Goal: Ask a question

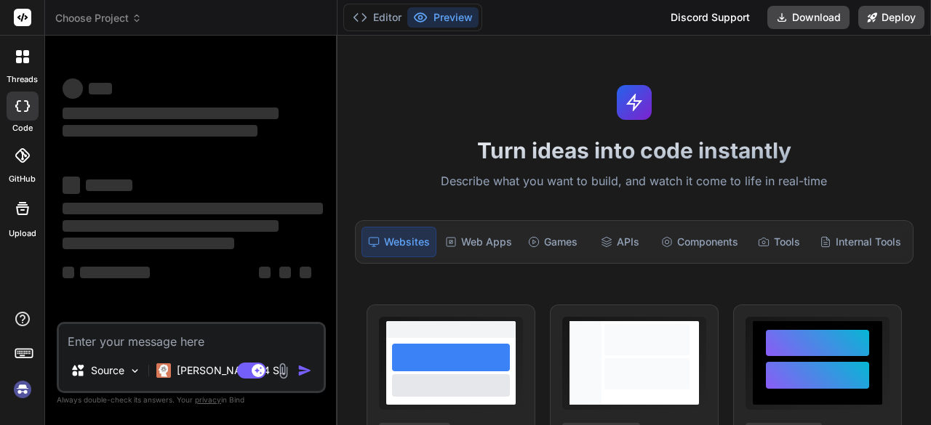
click at [25, 389] on img at bounding box center [22, 389] width 25 height 25
type textarea "x"
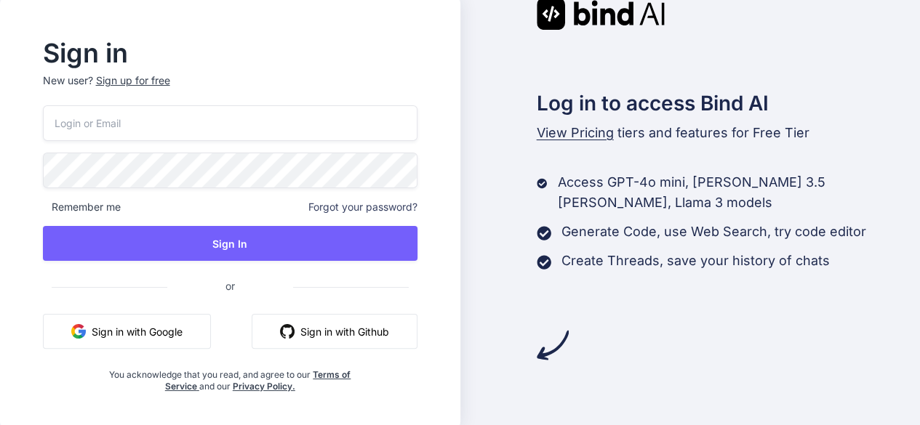
click at [140, 334] on button "Sign in with Google" at bounding box center [127, 331] width 168 height 35
click at [132, 334] on button "Sign in with Google" at bounding box center [127, 331] width 168 height 35
click at [289, 327] on img "button" at bounding box center [287, 331] width 15 height 15
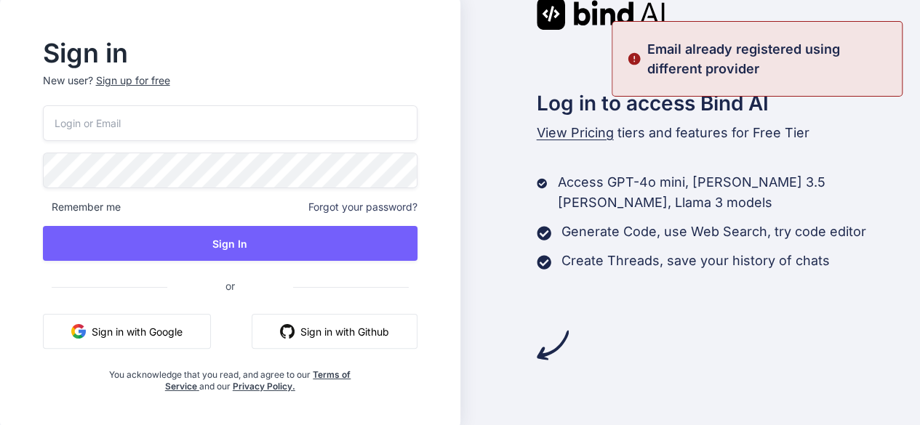
scroll to position [1, 0]
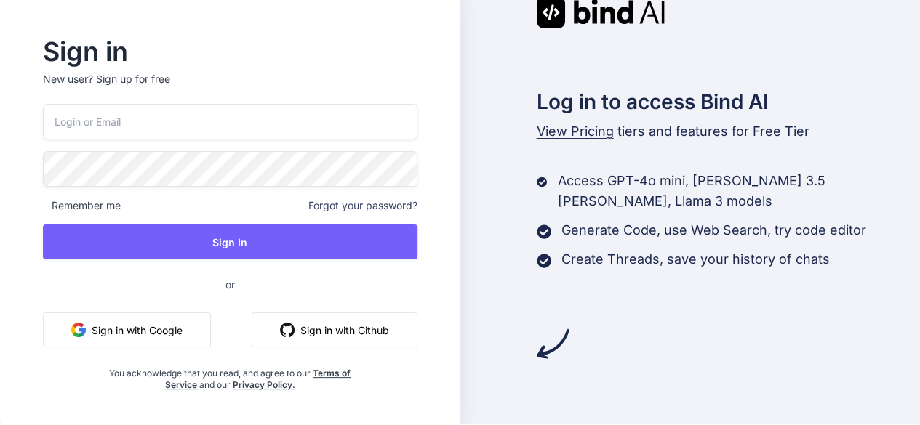
click at [129, 335] on button "Sign in with Google" at bounding box center [127, 330] width 168 height 35
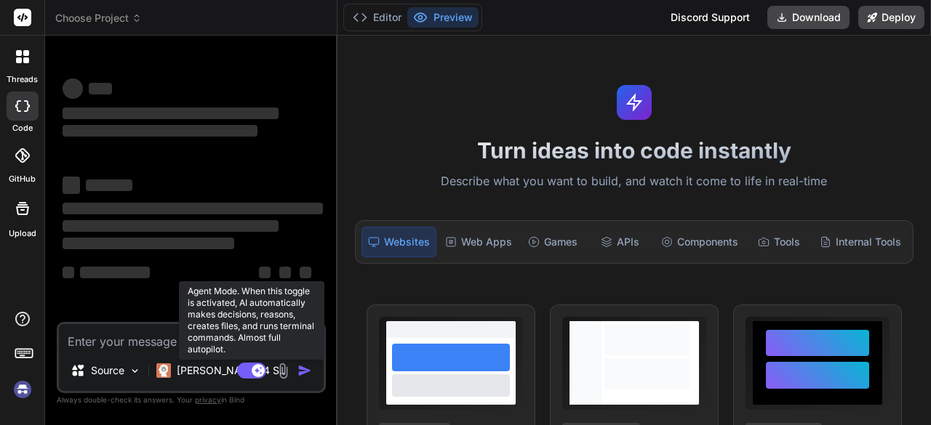
click at [256, 368] on rect at bounding box center [258, 370] width 13 height 13
type textarea "x"
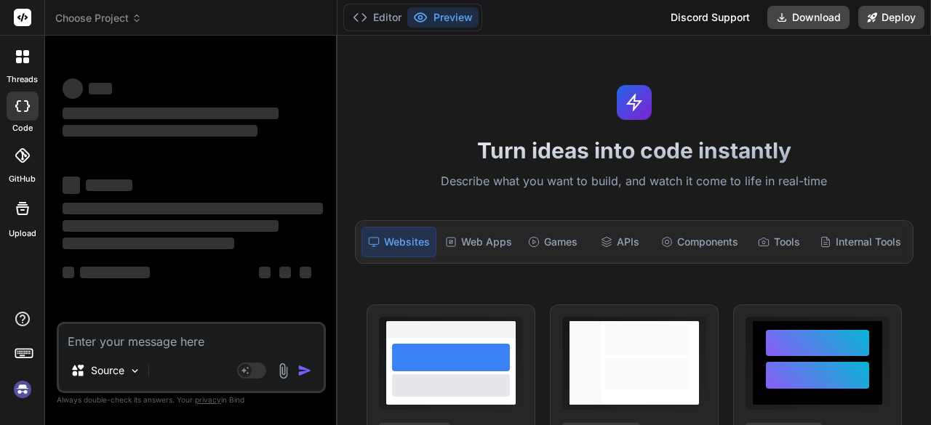
click at [109, 338] on textarea at bounding box center [191, 337] width 265 height 26
type textarea "h"
type textarea "x"
type textarea "he"
type textarea "x"
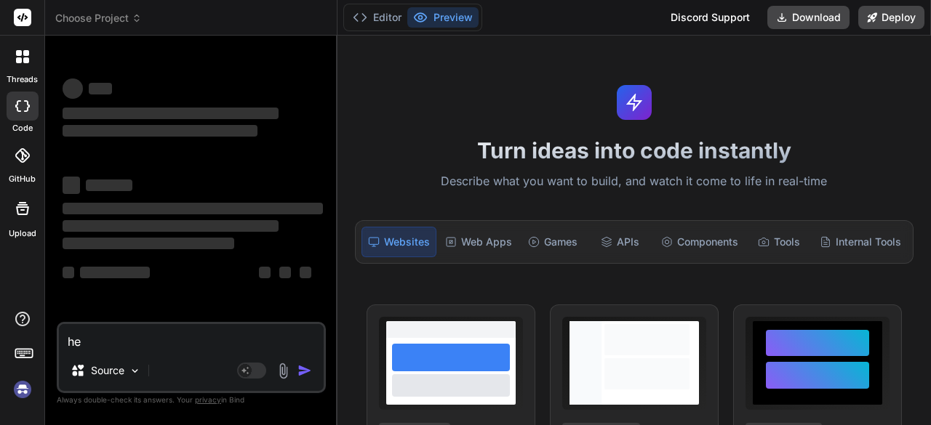
type textarea "hel"
type textarea "x"
type textarea "hell"
type textarea "x"
type textarea "hello"
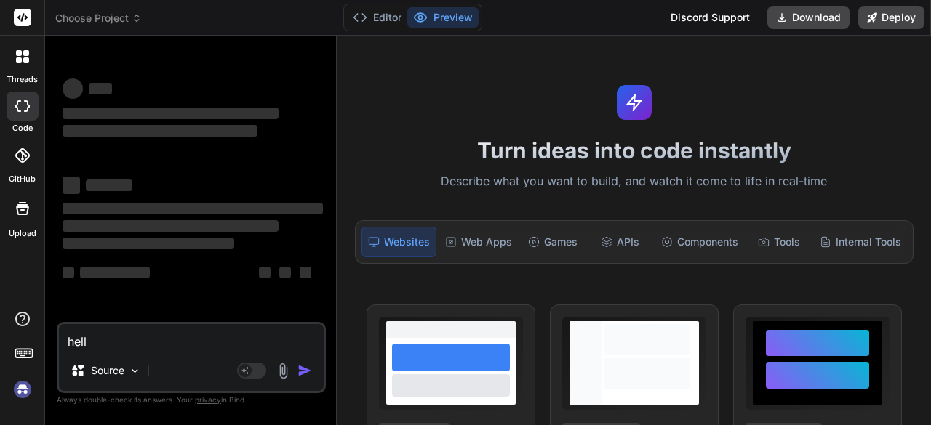
type textarea "x"
type textarea "hello"
type textarea "x"
type textarea "hello h"
type textarea "x"
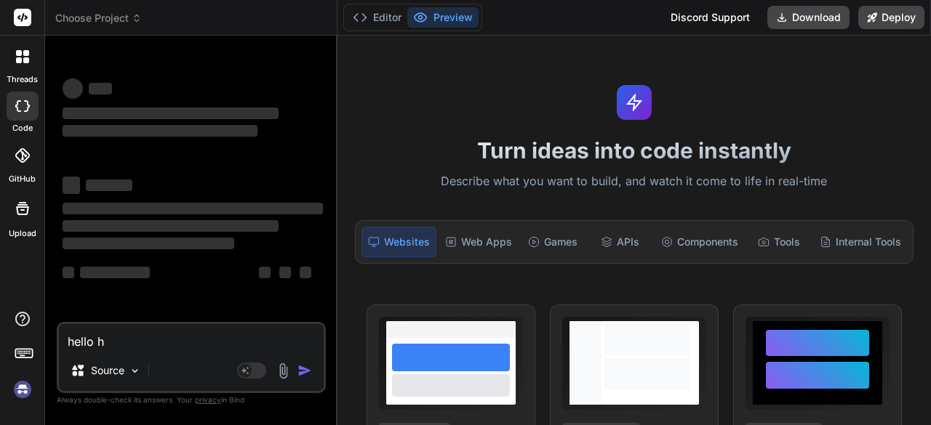
type textarea "hello [PERSON_NAME]"
type textarea "x"
type textarea "hello how"
type textarea "x"
type textarea "hello how"
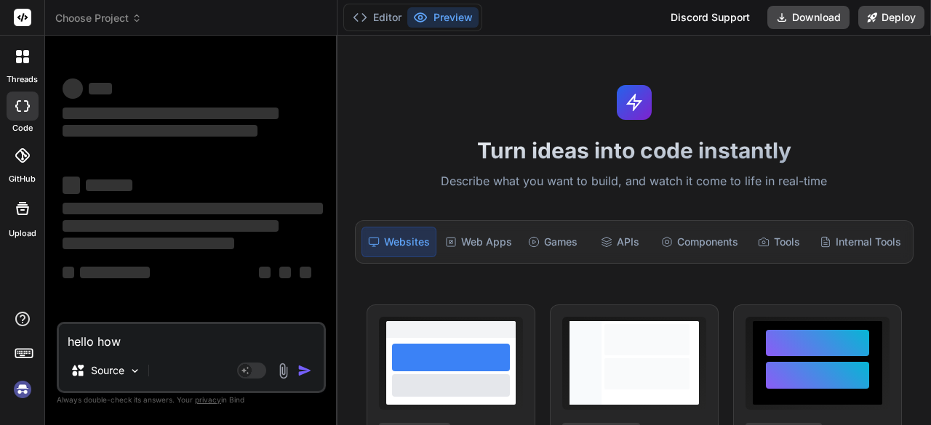
type textarea "x"
type textarea "hello how a"
type textarea "x"
type textarea "hello how ar"
type textarea "x"
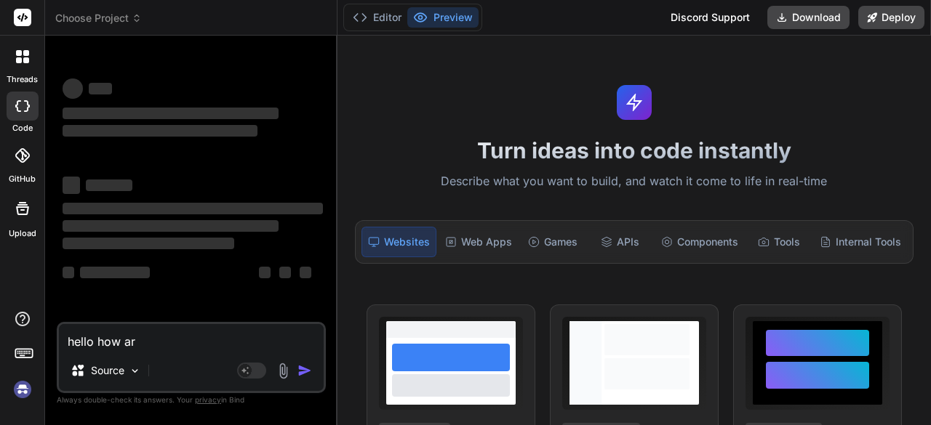
type textarea "hello how are"
type textarea "x"
type textarea "hello how are"
type textarea "x"
type textarea "hello how are y"
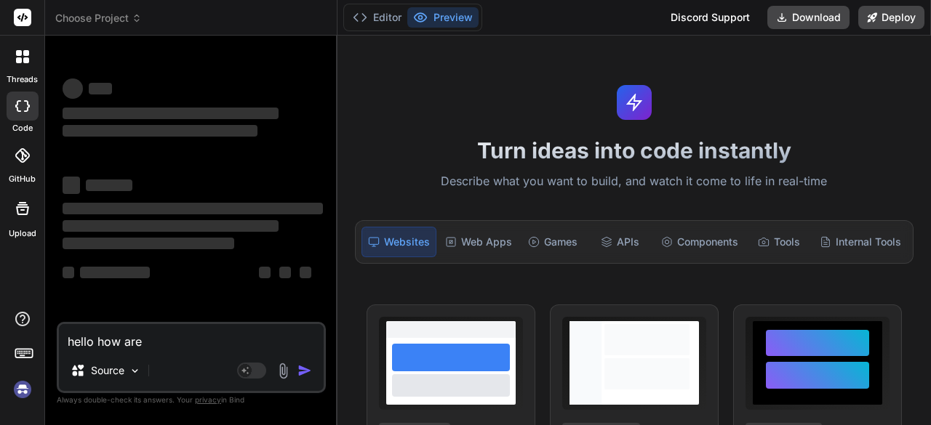
type textarea "x"
type textarea "hello how are yo"
type textarea "x"
type textarea "hello how are you"
type textarea "x"
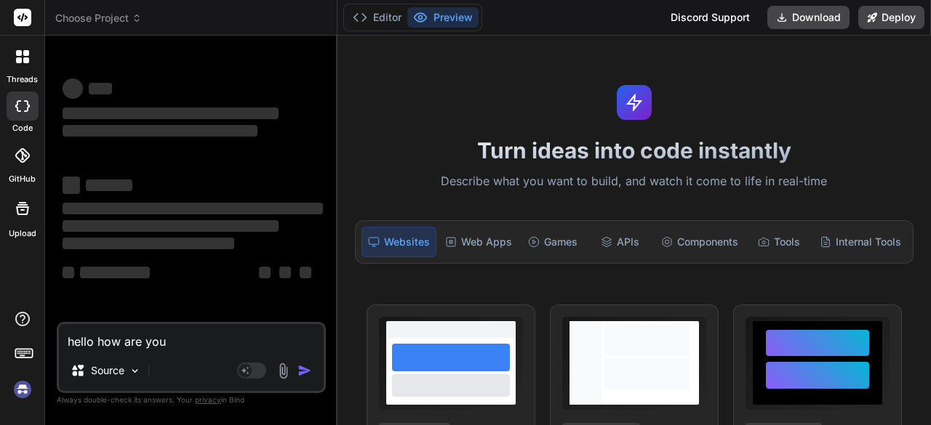
type textarea "hello how are you"
type textarea "x"
type textarea "hello how are you d"
type textarea "x"
type textarea "hello how are you do"
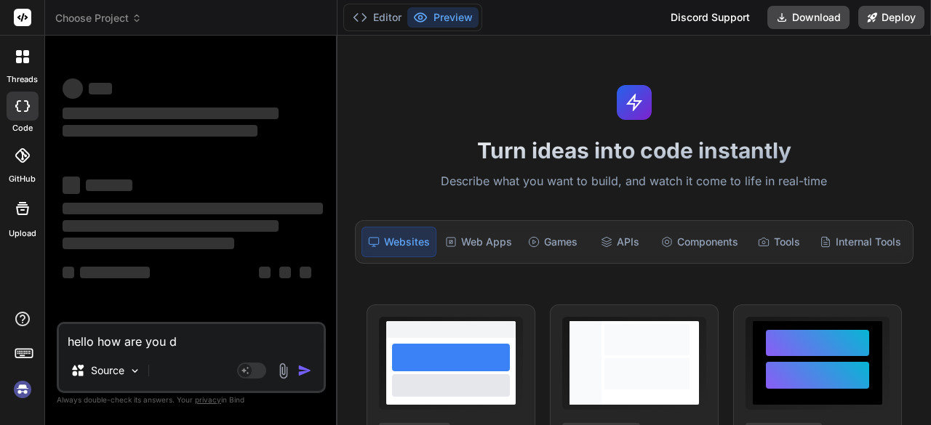
type textarea "x"
type textarea "hello how are you doi"
type textarea "x"
type textarea "hello how are you doin"
type textarea "x"
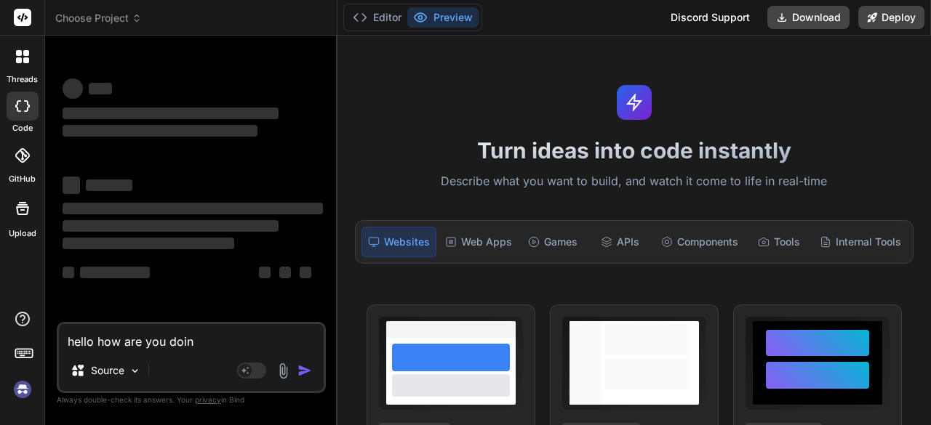
type textarea "hello how are you doing"
type textarea "x"
type textarea "hello how are you doing"
type textarea "x"
type textarea "hello how are you doing c"
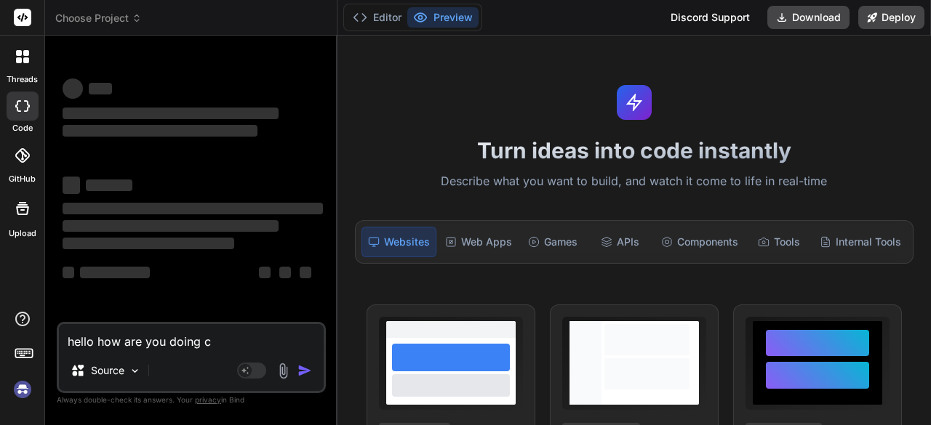
type textarea "x"
type textarea "hello how are you doing ca"
type textarea "x"
type textarea "hello how are you doing can"
type textarea "x"
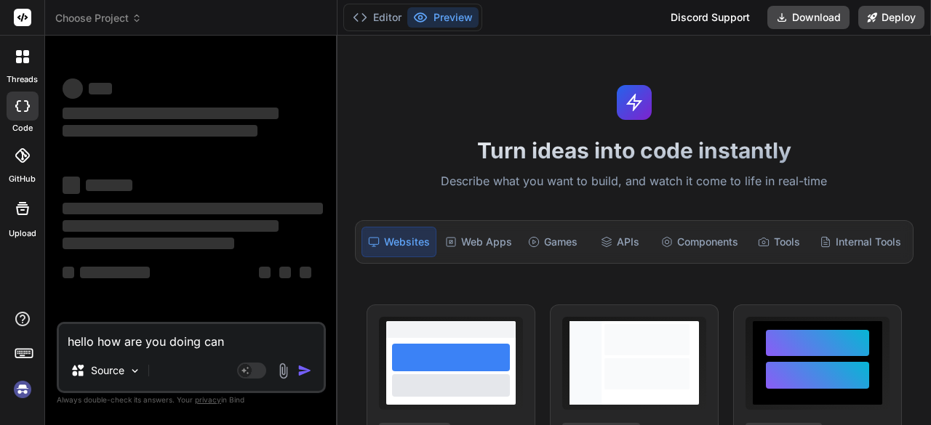
type textarea "hello how are you doing can"
type textarea "x"
type textarea "hello how are you doing can y"
type textarea "x"
type textarea "hello how are you doing can yo"
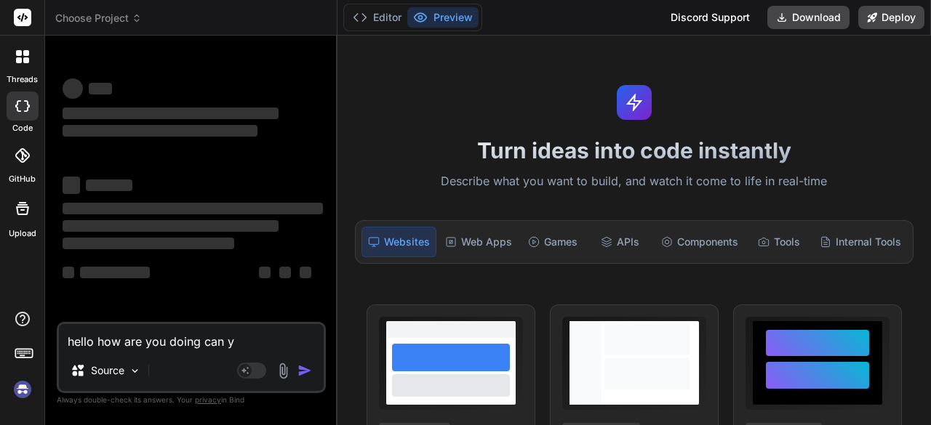
type textarea "x"
type textarea "hello how are you doing can you"
type textarea "x"
type textarea "hello how are you doing can you"
type textarea "x"
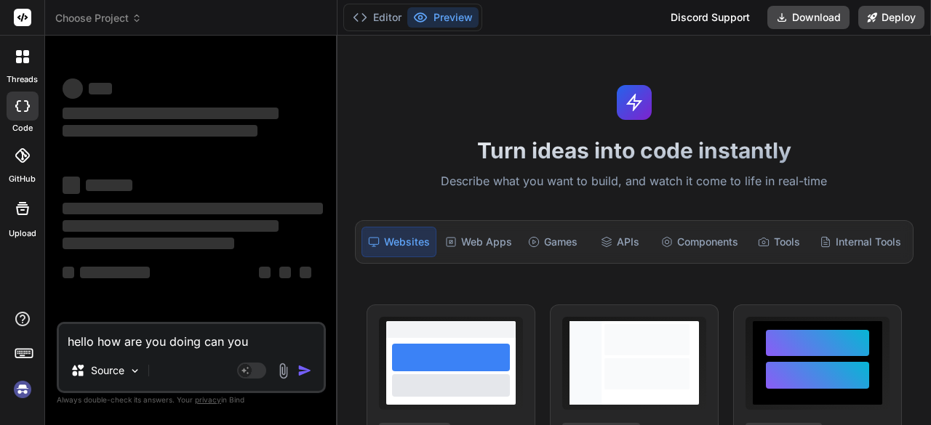
type textarea "hello how are you doing can you h"
type textarea "x"
type textarea "hello how are you doing can you he"
type textarea "x"
type textarea "hello how are you doing can you hel"
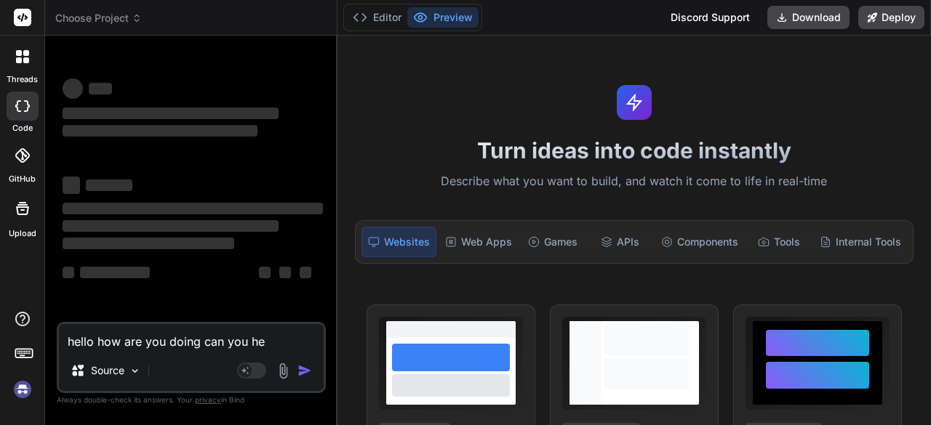
type textarea "x"
type textarea "hello how are you doing can you help"
type textarea "x"
type textarea "hello how are you doing can you help"
type textarea "x"
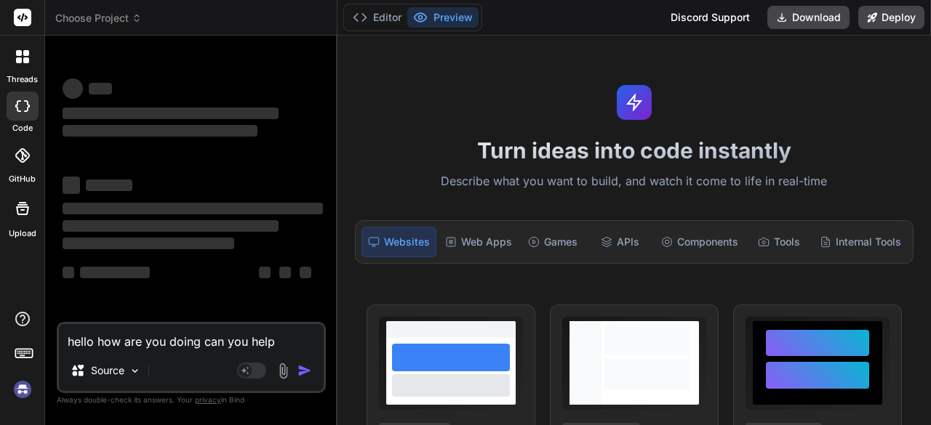
type textarea "hello how are you doing can you help m"
type textarea "x"
type textarea "hello how are you doing can you help me"
type textarea "x"
type textarea "hello how are you doing can you help me"
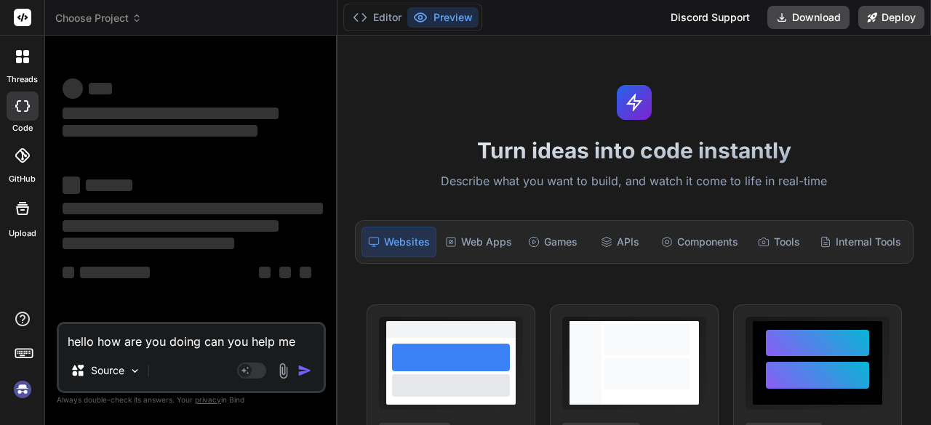
type textarea "x"
type textarea "hello how are you doing can you help me d"
type textarea "x"
type textarea "hello how are you doing can you help me de"
type textarea "x"
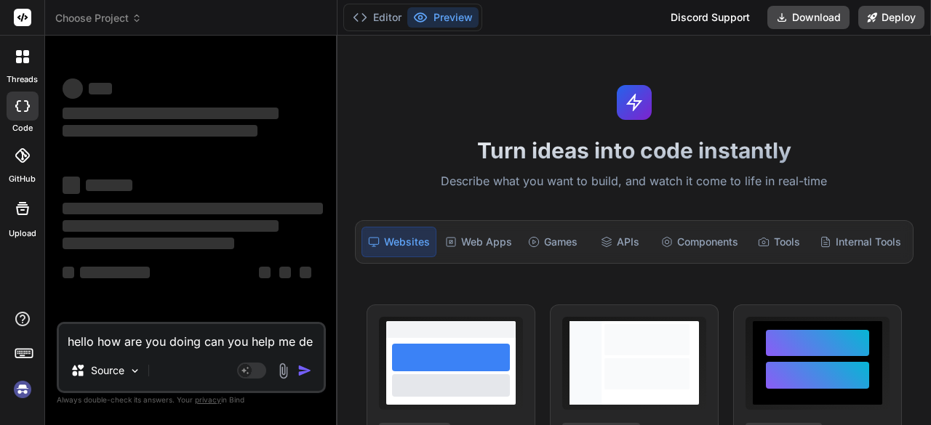
type textarea "hello how are you doing can you help me deb"
type textarea "x"
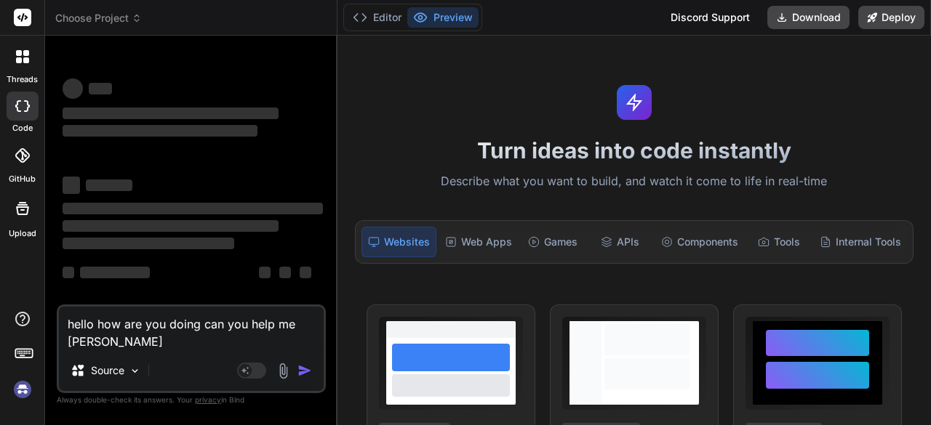
type textarea "hello how are you doing can you help me debu"
type textarea "x"
type textarea "hello how are you doing can you help me debug"
type textarea "x"
type textarea "hello how are you doing can you help me debug"
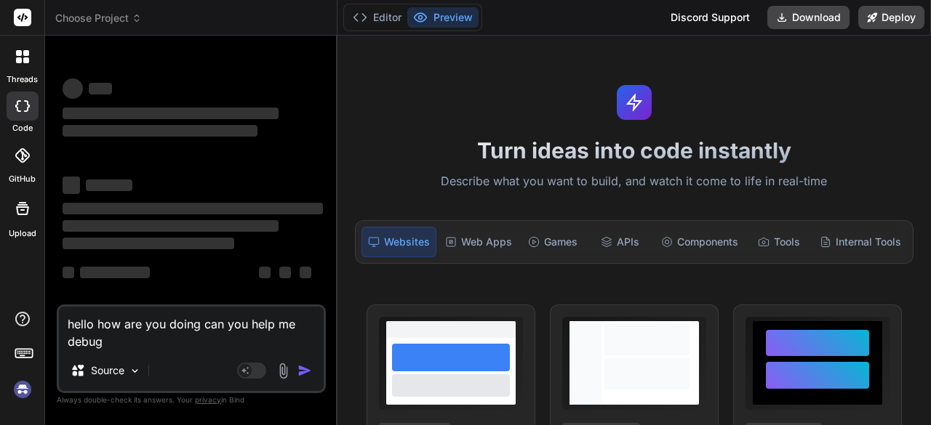
type textarea "x"
type textarea "hello how are you doing can you help me debug w"
type textarea "x"
type textarea "hello how are you doing can you help me debug wh"
type textarea "x"
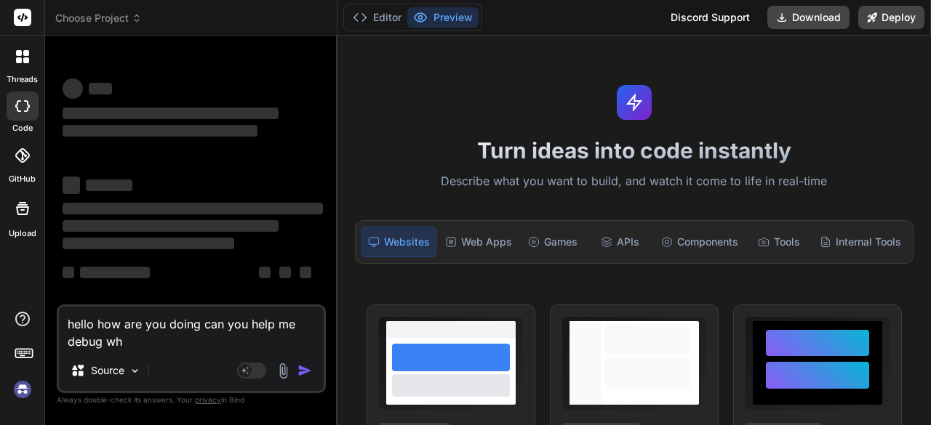
type textarea "hello how are you doing can you help me debug wha"
type textarea "x"
type textarea "hello how are you doing can you help me debug what"
type textarea "x"
type textarea "hello how are you doing can you help me debug what"
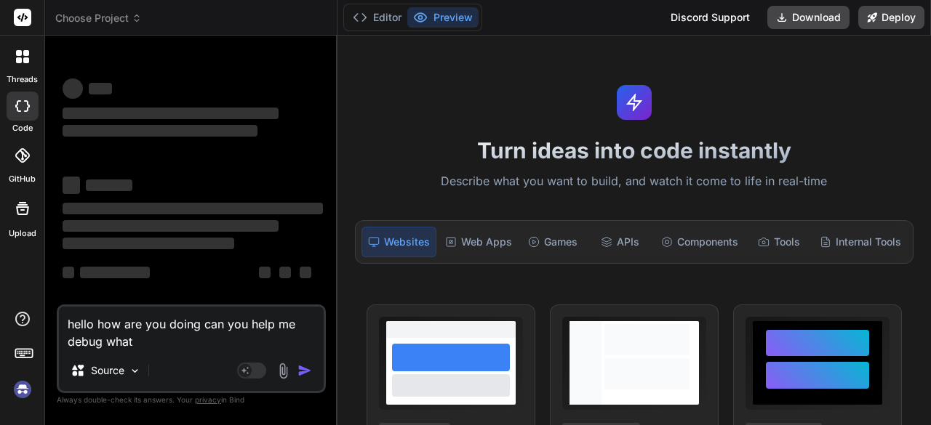
type textarea "x"
type textarea "hello how are you doing can you help me debug what i"
type textarea "x"
type textarea "hello how are you doing can you help me debug what is"
type textarea "x"
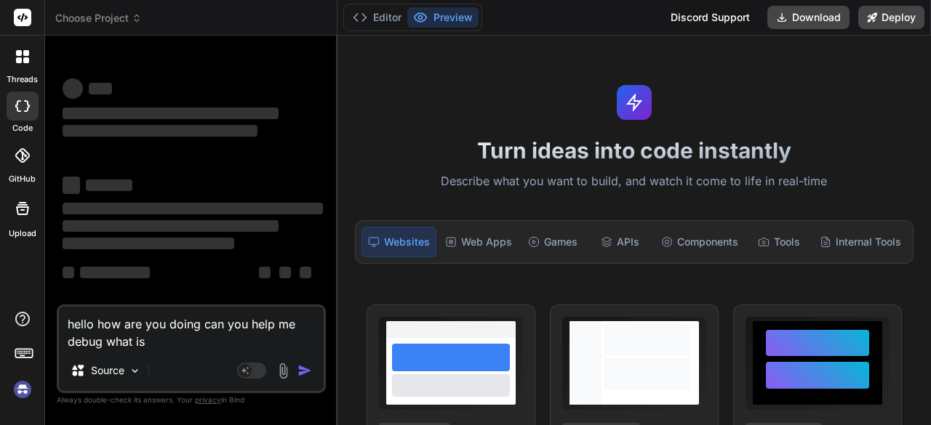
type textarea "hello how are you doing can you help me debug what is"
type textarea "x"
type textarea "hello how are you doing can you help me debug what is g"
type textarea "x"
type textarea "hello how are you doing can you help me debug what is go"
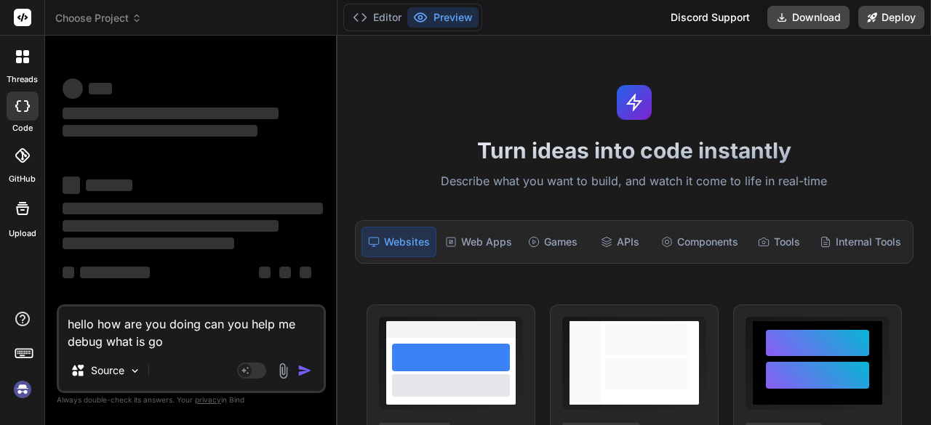
type textarea "x"
type textarea "hello how are you doing can you help me debug what is goi"
type textarea "x"
type textarea "hello how are you doing can you help me debug what is goin"
type textarea "x"
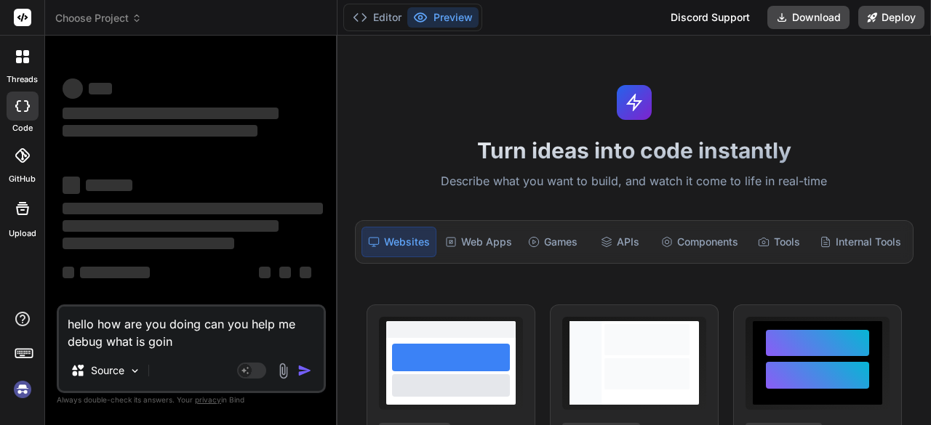
type textarea "hello how are you doing can you help me debug what is going"
type textarea "x"
type textarea "hello how are you doing can you help me debug what is going"
type textarea "x"
type textarea "hello how are you doing can you help me debug what is going o"
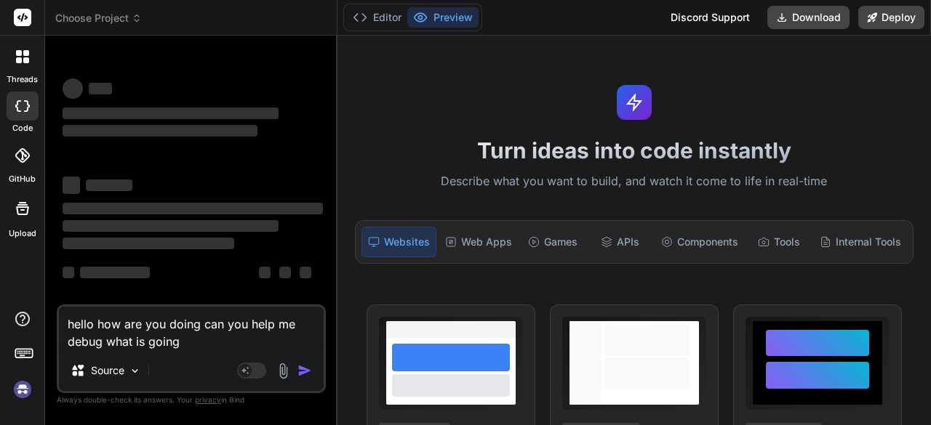
type textarea "x"
type textarea "hello how are you doing can you help me debug what is going on"
type textarea "x"
type textarea "hello how are you doing can you help me debug what is going on"
type textarea "x"
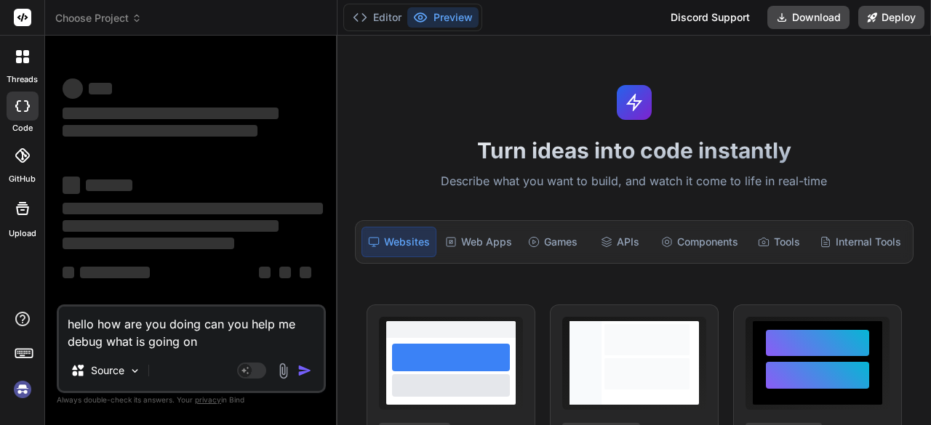
type textarea "hello how are you doing can you help me debug what is going on h"
type textarea "x"
type textarea "hello how are you doing can you help me debug what is going on he"
type textarea "x"
type textarea "hello how are you doing can you help me debug what is going on her"
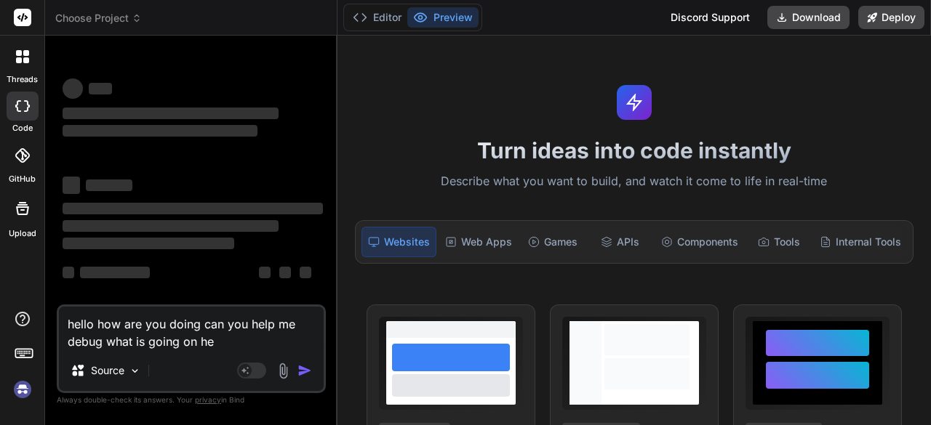
type textarea "x"
type textarea "hello how are you doing can you help me debug what is going on here"
type textarea "x"
type textarea "hello how are you doing can you help me debug what is going on here"
type textarea "x"
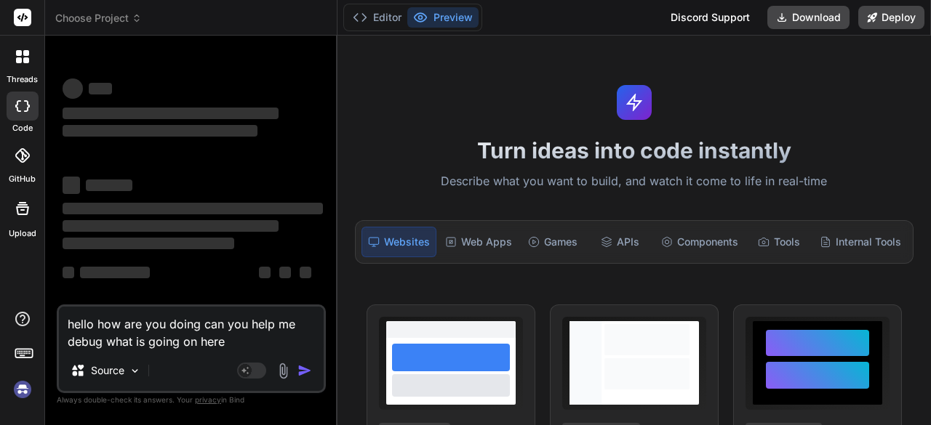
type textarea "hello how are you doing can you help me debug what is going on here p"
type textarea "x"
type textarea "hello how are you doing can you help me debug what is going on here pl"
type textarea "x"
type textarea "hello how are you doing can you help me debug what is going on here ple"
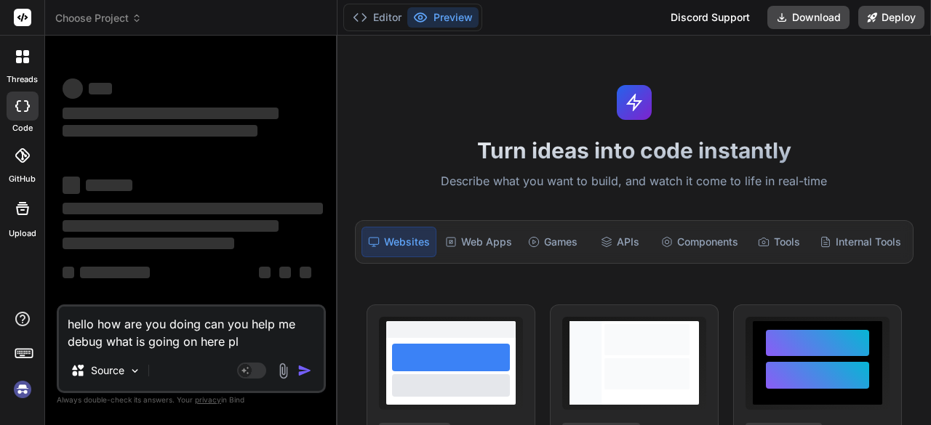
type textarea "x"
type textarea "hello how are you doing can you help me debug what is going on here plea"
type textarea "x"
type textarea "hello how are you doing can you help me debug what is going on here pleas"
type textarea "x"
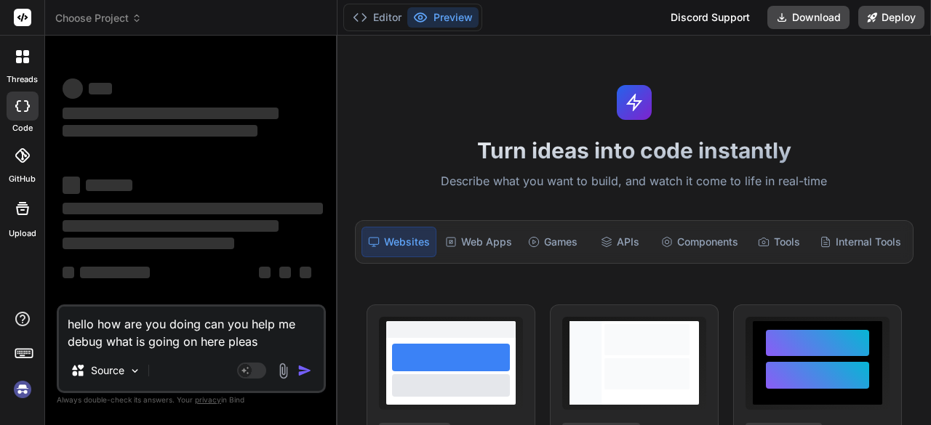
type textarea "hello how are you doing can you help me debug what is going on here please"
type textarea "x"
type textarea "hello how are you doing can you help me debug what is going on here please"
type textarea "x"
type textarea "hello how are you doing can you help me debug what is going on here please a"
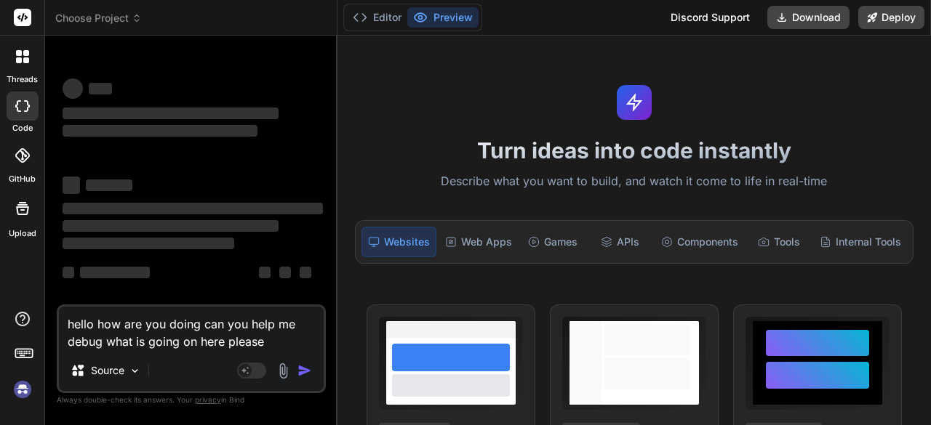
type textarea "x"
type textarea "hello how are you doing can you help me debug what is going on here please an"
type textarea "x"
type textarea "hello how are you doing can you help me debug what is going on here please any"
type textarea "x"
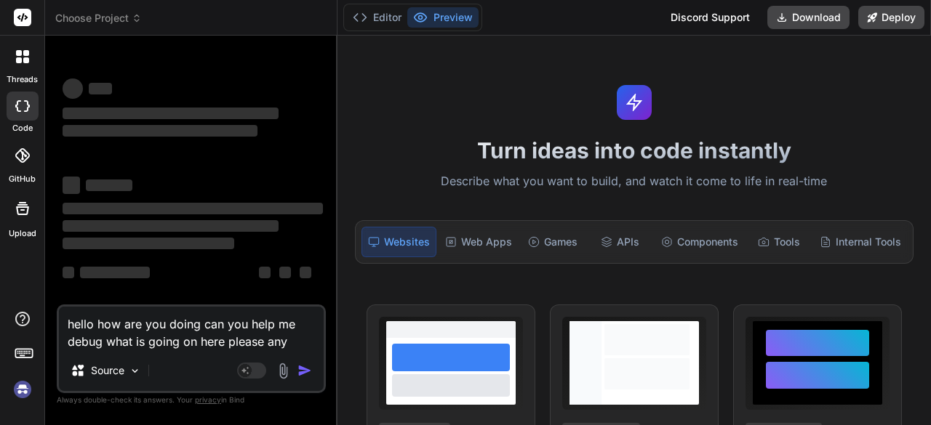
type textarea "hello how are you doing can you help me debug what is going on here please any"
type textarea "x"
type textarea "hello how are you doing can you help me debug what is going on here please any t"
type textarea "x"
type textarea "hello how are you doing can you help me debug what is going on here please any …"
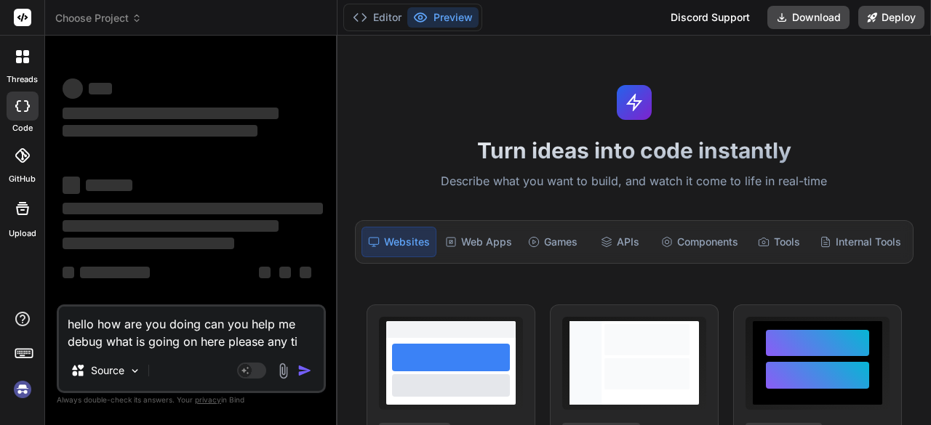
type textarea "x"
type textarea "hello how are you doing can you help me debug what is going on here please any …"
type textarea "x"
type textarea "hello how are you doing can you help me debug what is going on here please any …"
type textarea "x"
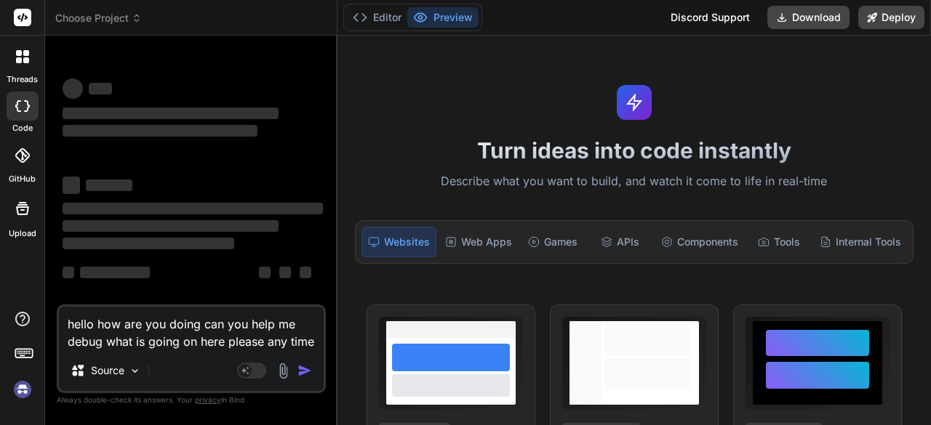
type textarea "hello how are you doing can you help me debug what is going on here please any …"
type textarea "x"
type textarea "hello how are you doing can you help me debug what is going on here please any …"
type textarea "x"
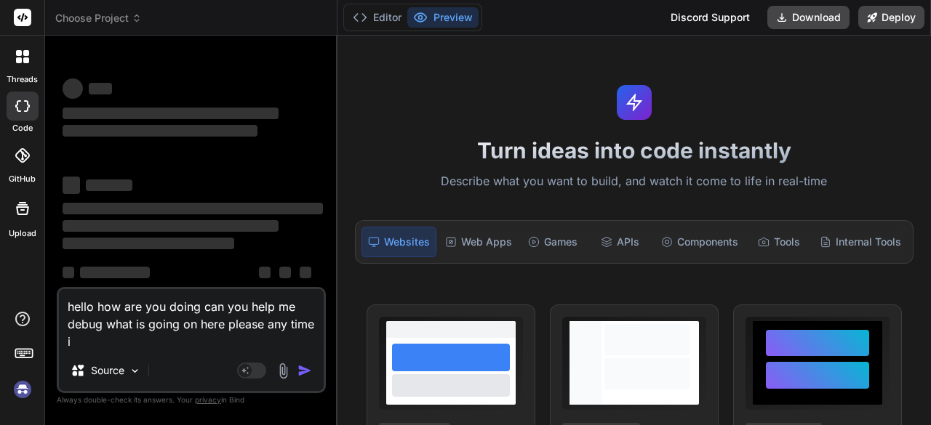
type textarea "hello how are you doing can you help me debug what is going on here please any …"
type textarea "x"
type textarea "hello how are you doing can you help me debug what is going on here please any …"
type textarea "x"
type textarea "hello how are you doing can you help me debug what is going on here please any …"
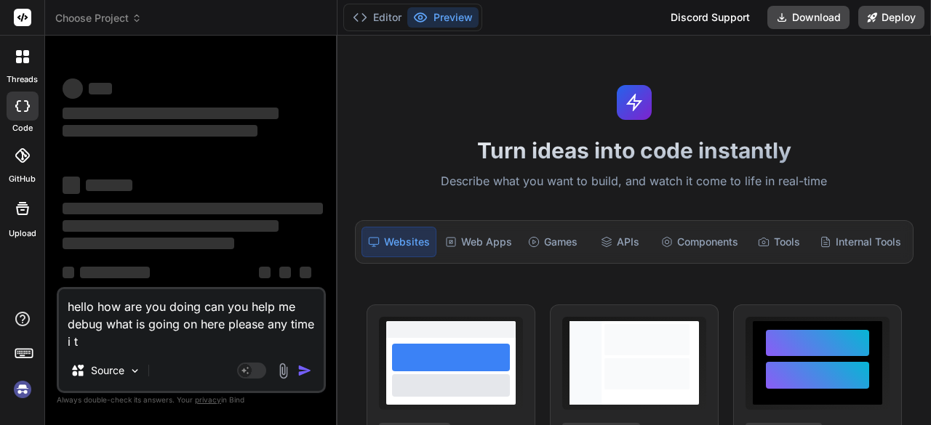
type textarea "x"
type textarea "hello how are you doing can you help me debug what is going on here please any …"
type textarea "x"
type textarea "hello how are you doing can you help me debug what is going on here please any …"
type textarea "x"
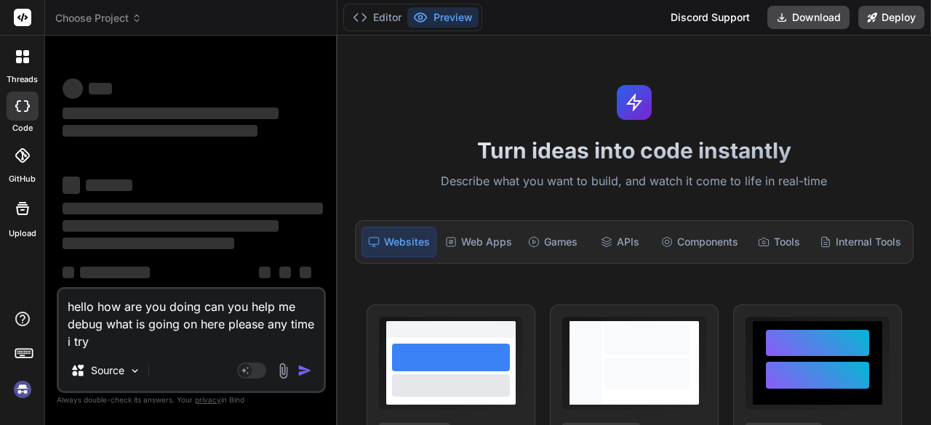
type textarea "hello how are you doing can you help me debug what is going on here please any …"
type textarea "x"
type textarea "hello how are you doing can you help me debug what is going on here please any …"
type textarea "x"
type textarea "hello how are you doing can you help me debug what is going on here please any …"
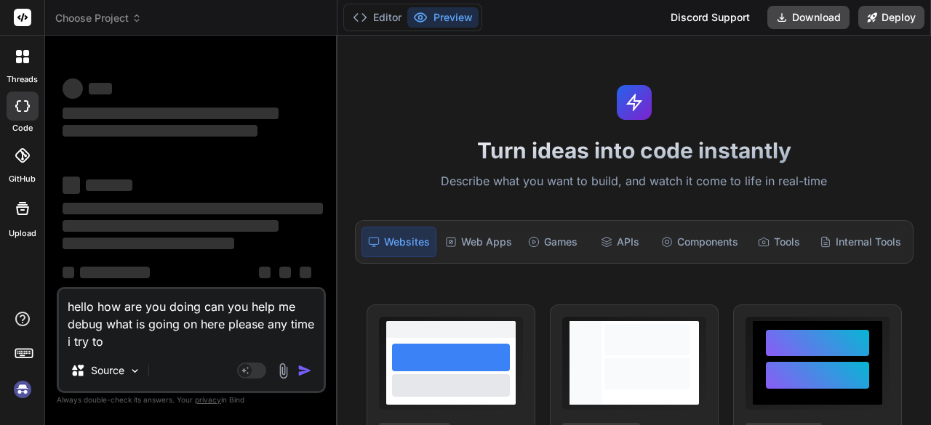
type textarea "x"
type textarea "hello how are you doing can you help me debug what is going on here please any …"
type textarea "x"
type textarea "hello how are you doing can you help me debug what is going on here please any …"
type textarea "x"
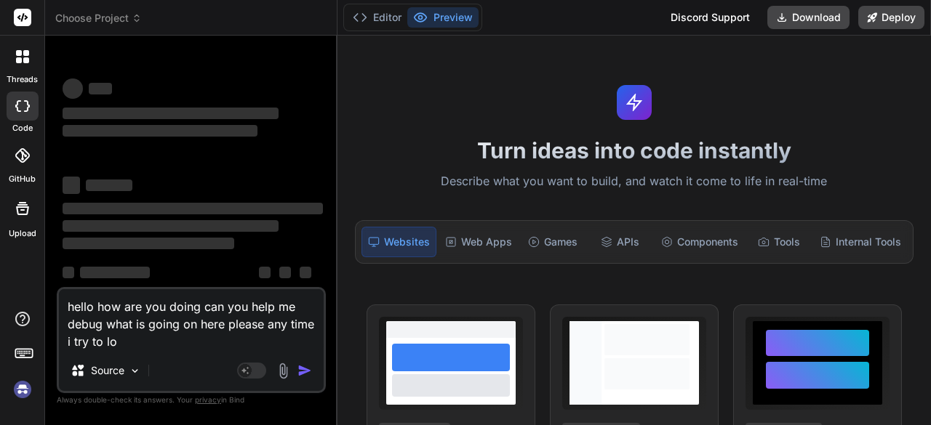
type textarea "hello how are you doing can you help me debug what is going on here please any …"
type textarea "x"
type textarea "hello how are you doing can you help me debug what is going on here please any …"
type textarea "x"
type textarea "hello how are you doing can you help me debug what is going on here please any …"
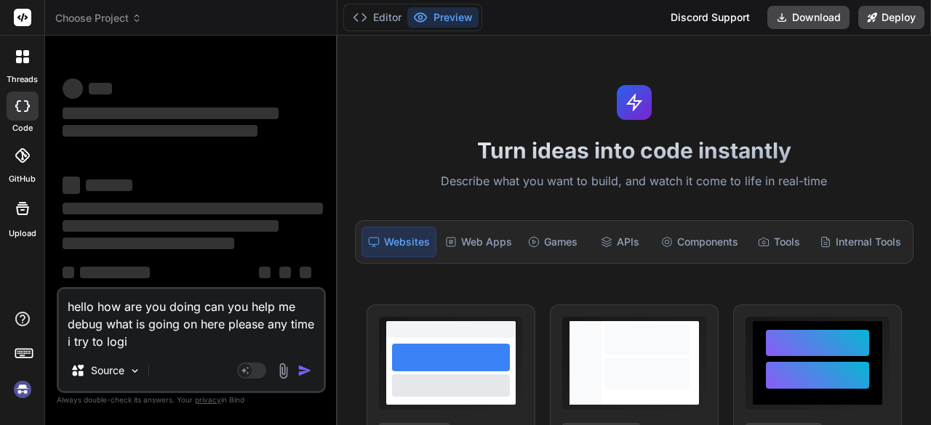
type textarea "x"
type textarea "hello how are you doing can you help me debug what is going on here please any …"
type textarea "x"
type textarea "hello how are you doing can you help me debug what is going on here please any …"
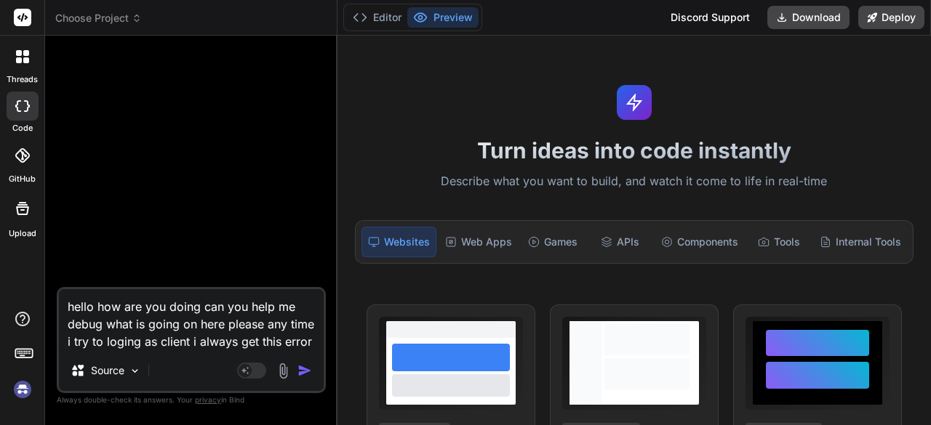
paste textarea "🚨 Server Error: TypeError: C:\Users\HP\Downloads\project-bolt-github-8p7p8e2a\p…"
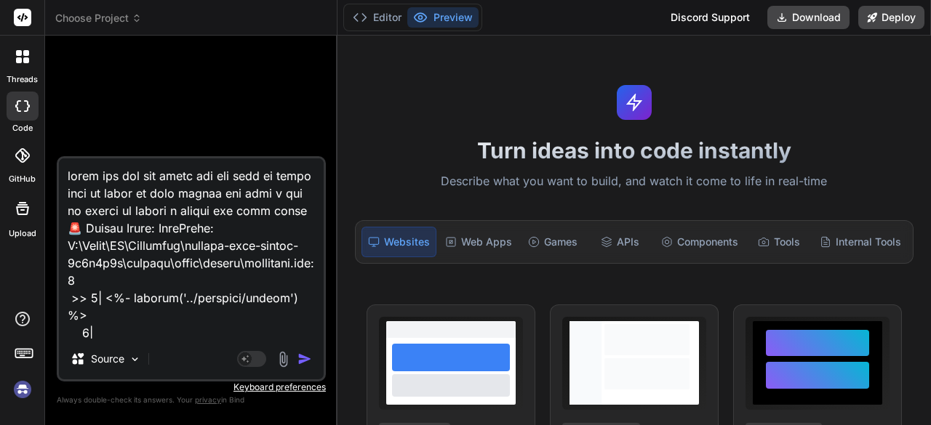
scroll to position [9144, 0]
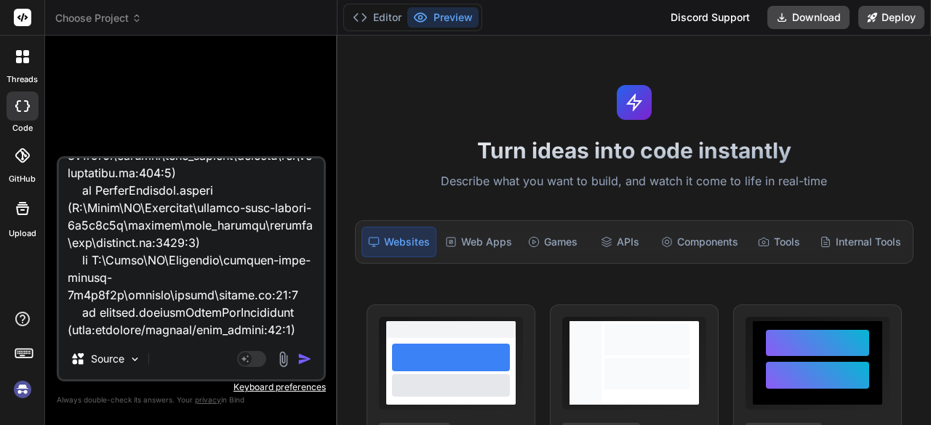
click at [304, 363] on img "button" at bounding box center [304, 359] width 15 height 15
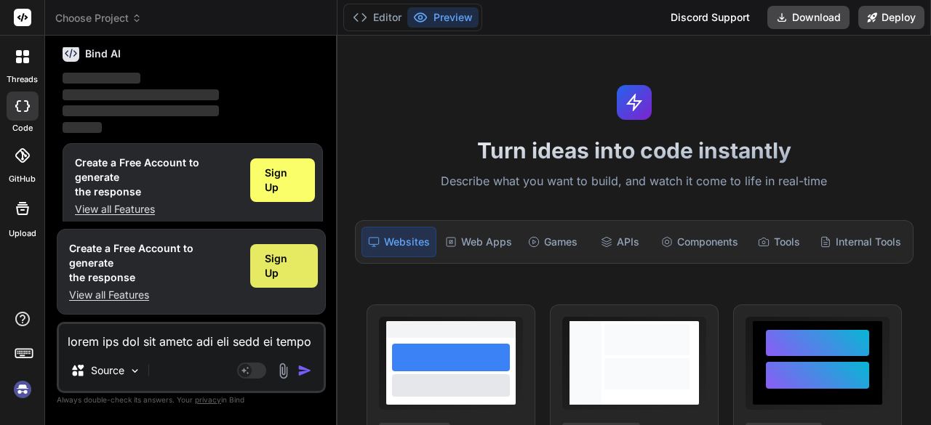
scroll to position [5316, 0]
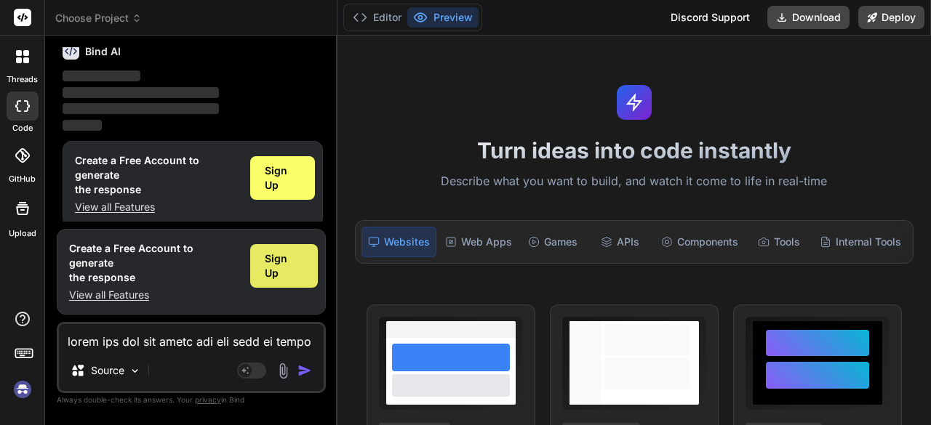
click at [281, 270] on span "Sign Up" at bounding box center [284, 266] width 39 height 29
click at [281, 277] on span "Sign Up" at bounding box center [284, 266] width 39 height 29
click at [12, 398] on img at bounding box center [22, 389] width 25 height 25
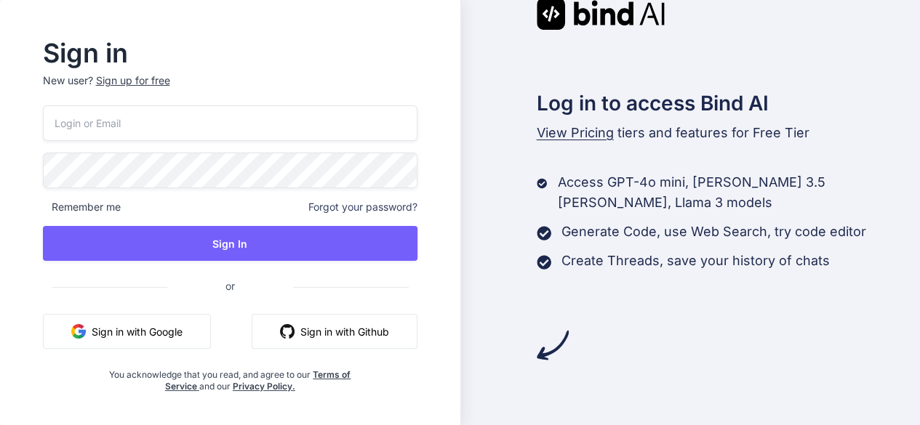
click at [204, 326] on button "Sign in with Google" at bounding box center [127, 331] width 168 height 35
click at [205, 127] on input "email" at bounding box center [230, 123] width 374 height 36
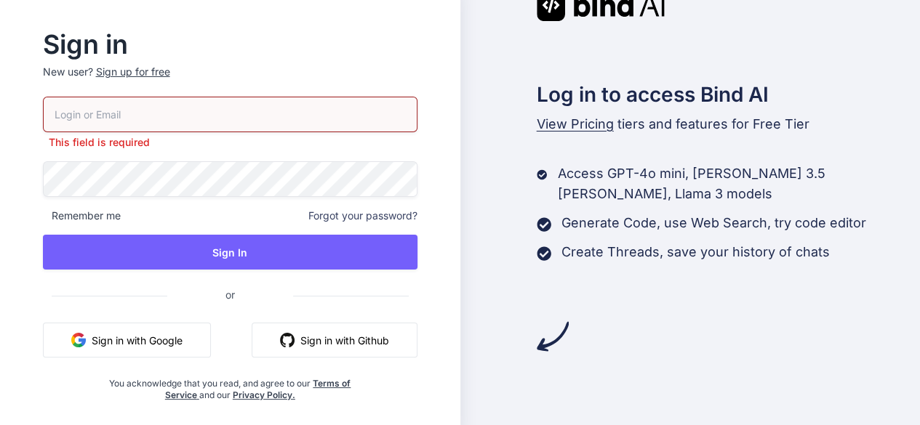
click at [149, 335] on button "Sign in with Google" at bounding box center [127, 340] width 168 height 35
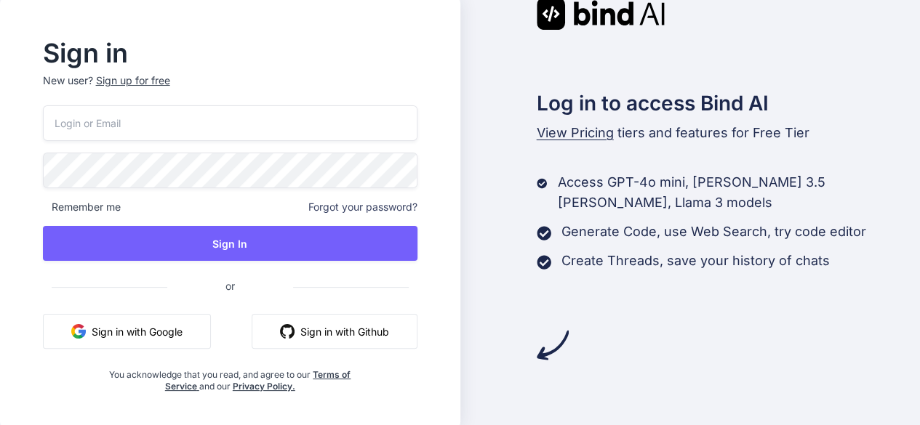
click at [151, 339] on button "Sign in with Google" at bounding box center [127, 331] width 168 height 35
click at [164, 321] on button "Sign in with Google" at bounding box center [127, 331] width 168 height 35
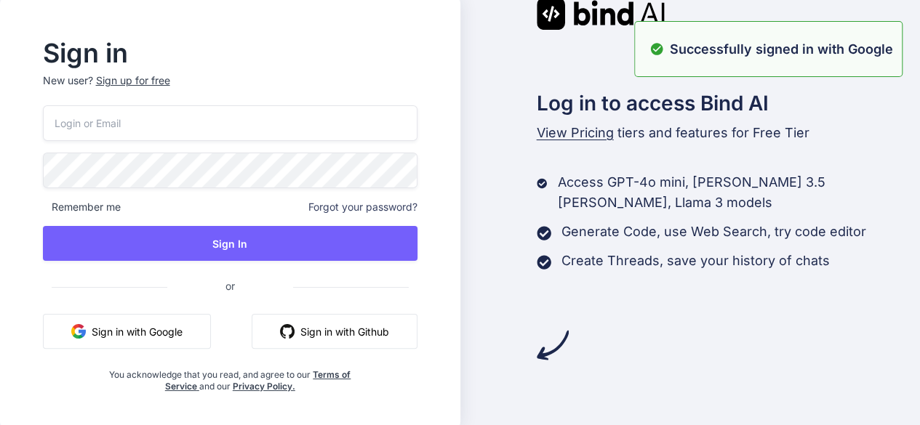
scroll to position [1, 0]
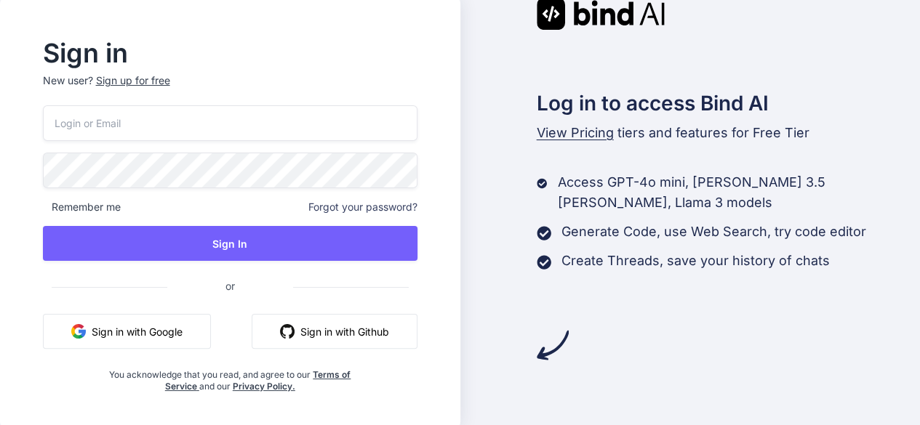
click at [163, 335] on button "Sign in with Google" at bounding box center [127, 331] width 168 height 35
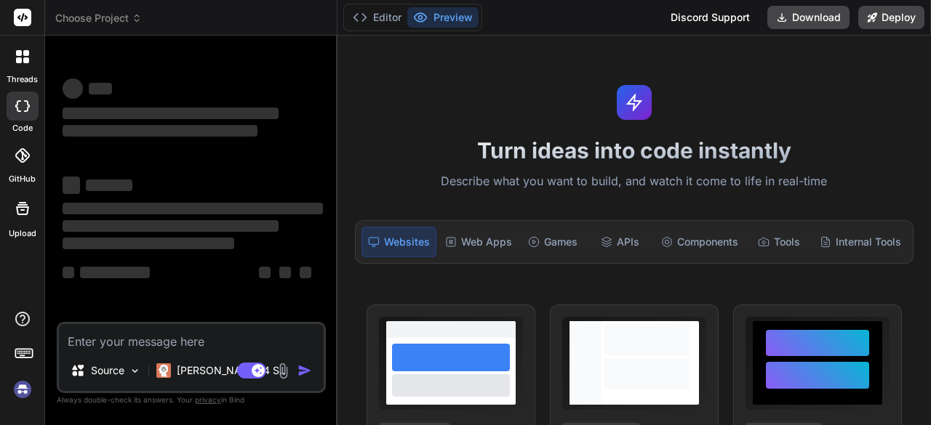
click at [25, 378] on img at bounding box center [22, 389] width 25 height 25
click at [134, 342] on textarea at bounding box center [191, 337] width 265 height 26
type textarea "x"
click at [135, 12] on span "Choose Project" at bounding box center [98, 18] width 87 height 15
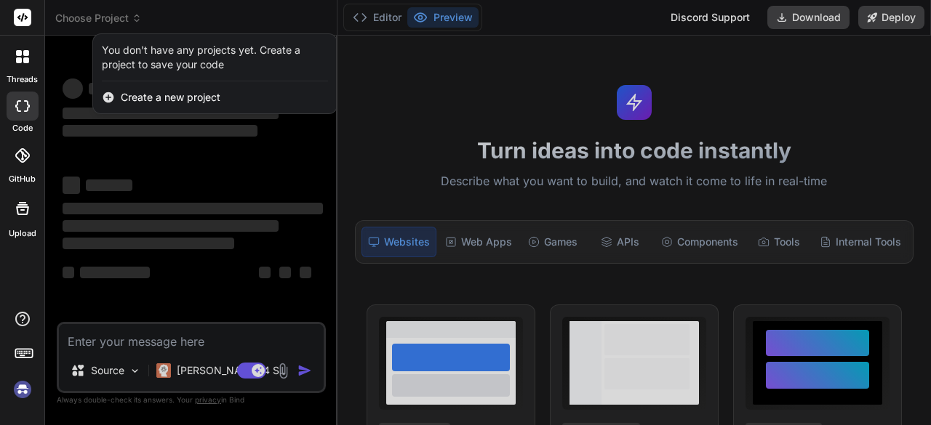
click at [257, 24] on div at bounding box center [465, 212] width 931 height 425
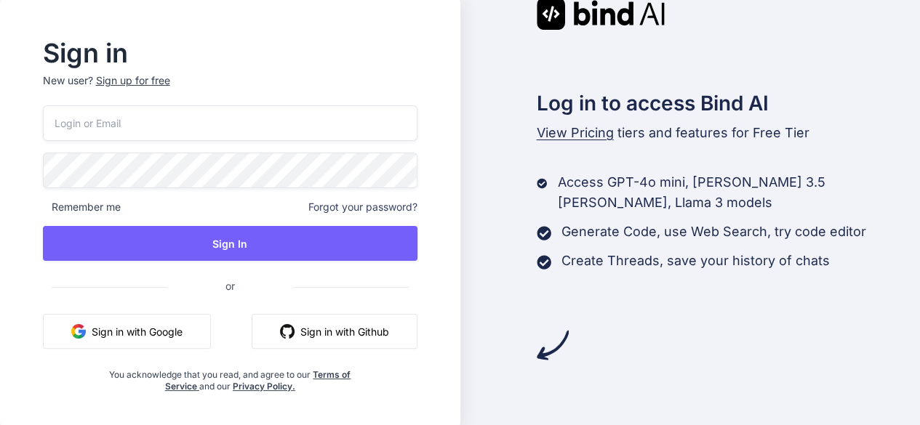
click at [147, 330] on button "Sign in with Google" at bounding box center [127, 331] width 168 height 35
